Goal: Information Seeking & Learning: Check status

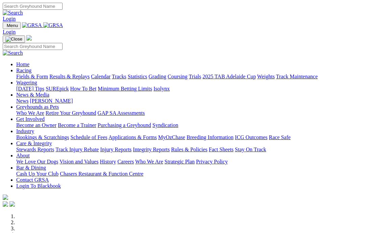
scroll to position [81, 0]
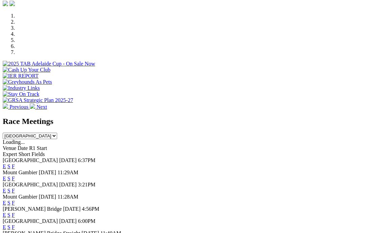
scroll to position [201, 0]
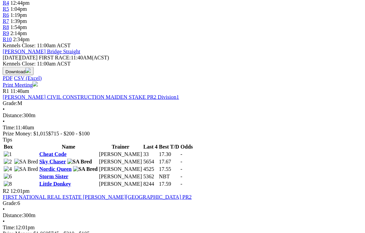
scroll to position [211, 0]
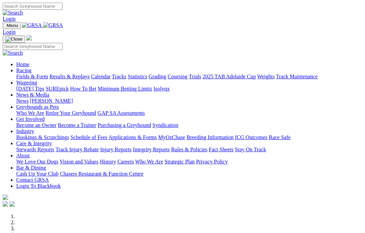
scroll to position [228, 0]
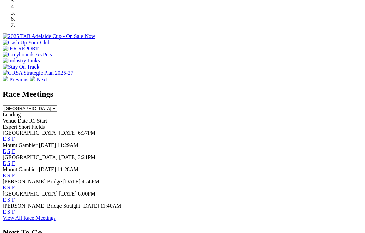
click at [15, 197] on link "F" at bounding box center [13, 200] width 3 height 6
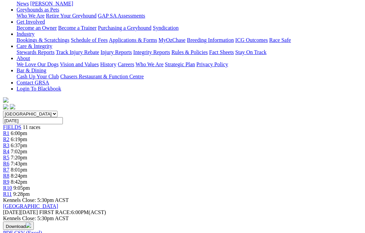
scroll to position [109, 0]
